Goal: Information Seeking & Learning: Learn about a topic

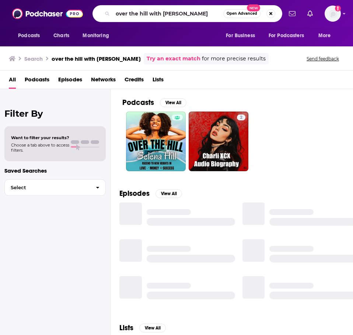
click at [141, 13] on input "over the hill with [PERSON_NAME]" at bounding box center [168, 14] width 111 height 12
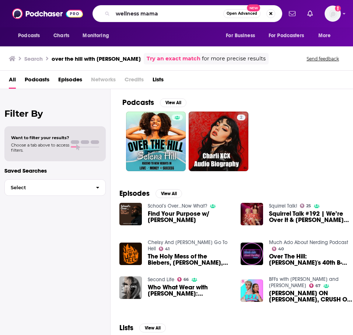
type input "wellness mama"
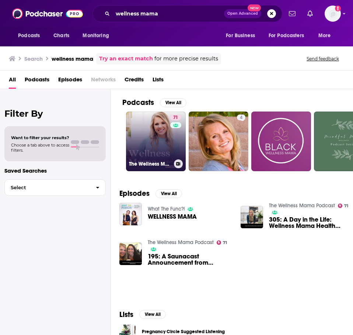
click at [163, 136] on link "71 The Wellness Mama Podcast" at bounding box center [156, 142] width 60 height 60
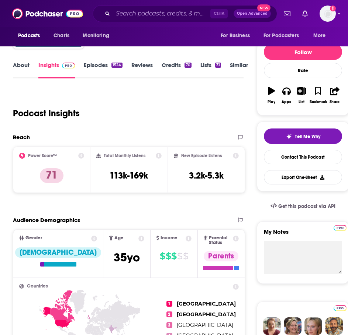
scroll to position [37, 0]
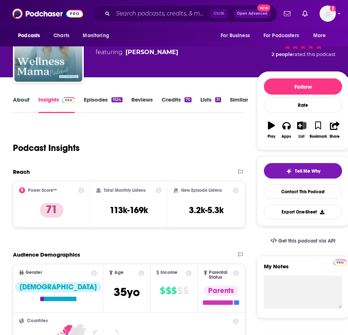
click at [96, 105] on link "Episodes 1524" at bounding box center [103, 104] width 38 height 17
